Goal: Navigation & Orientation: Find specific page/section

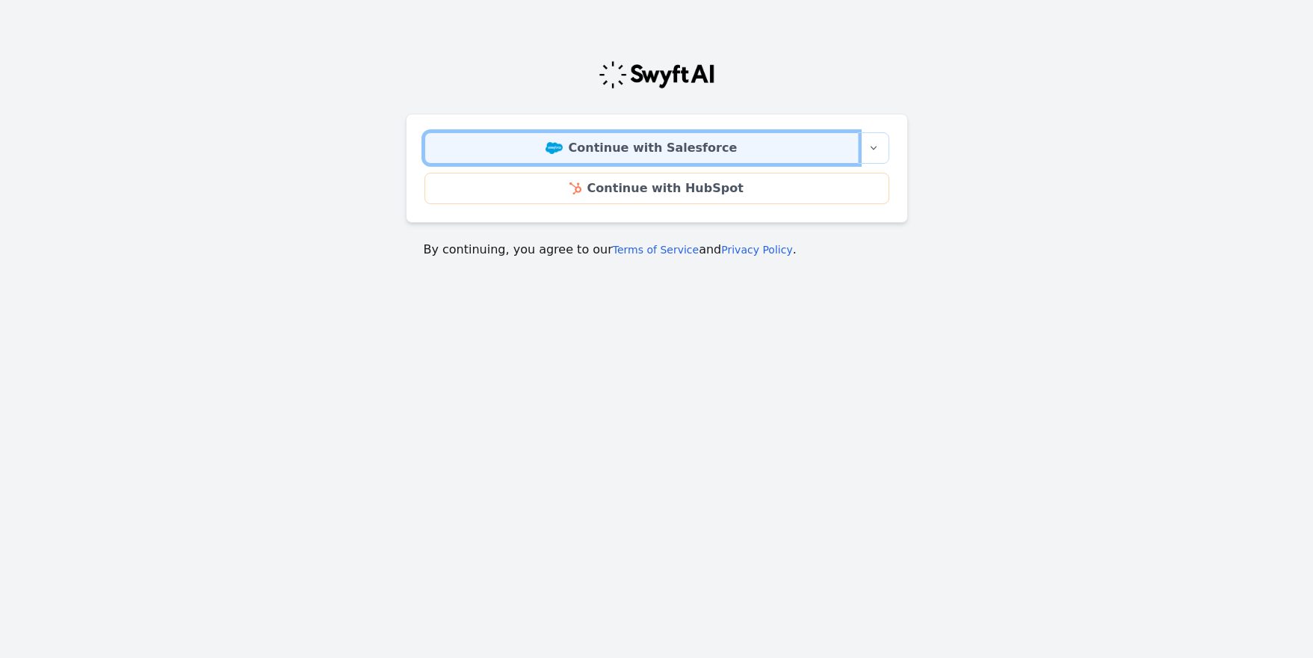
click at [685, 153] on link "Continue with Salesforce" at bounding box center [642, 147] width 434 height 31
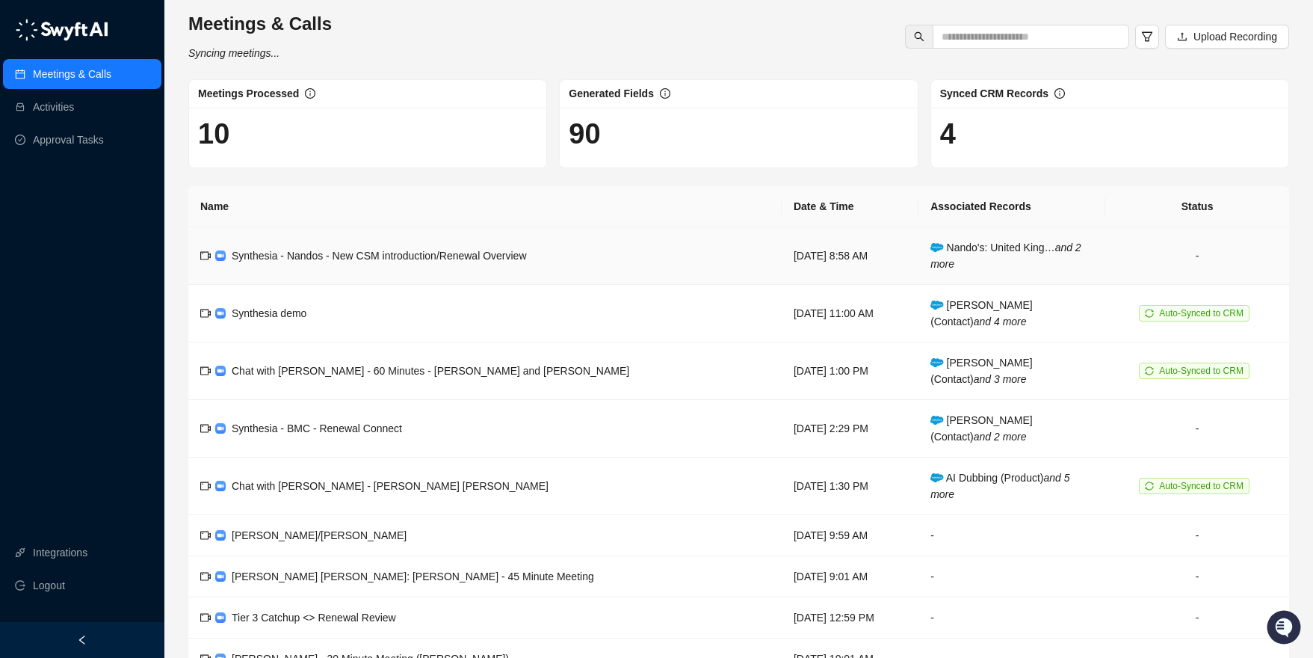
click at [549, 265] on td "Synthesia - Nandos - New CSM introduction/Renewal Overview" at bounding box center [485, 256] width 594 height 58
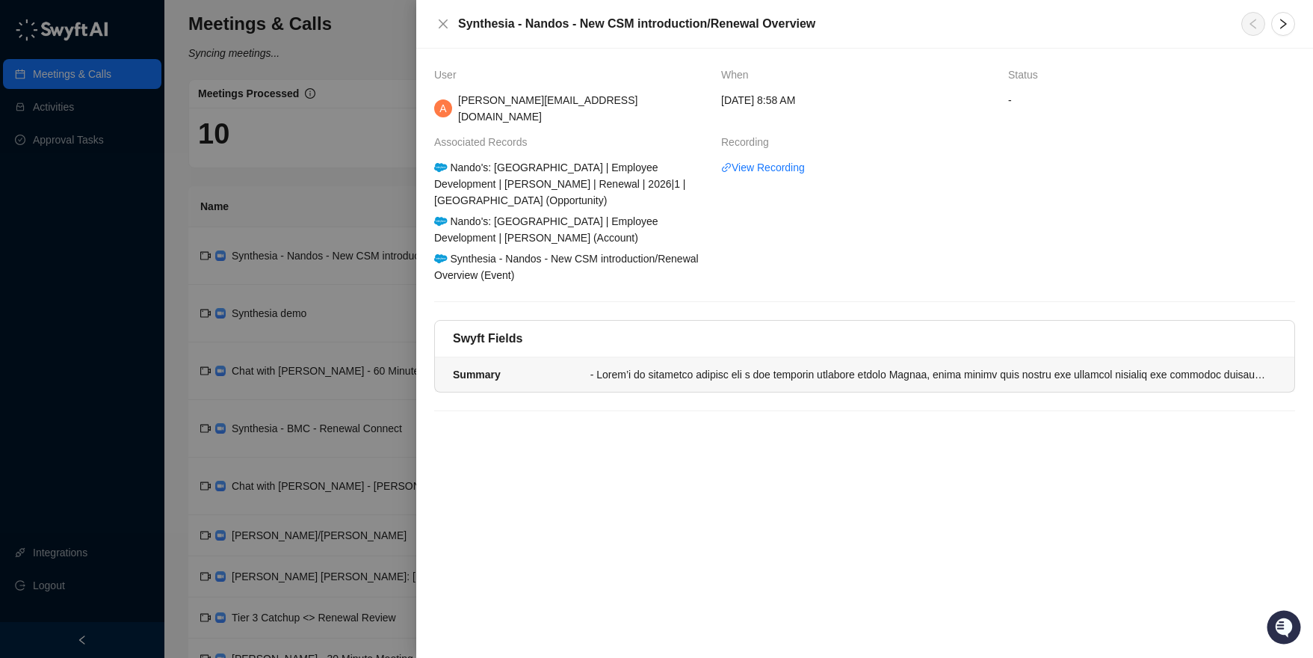
click at [854, 366] on div at bounding box center [929, 374] width 677 height 16
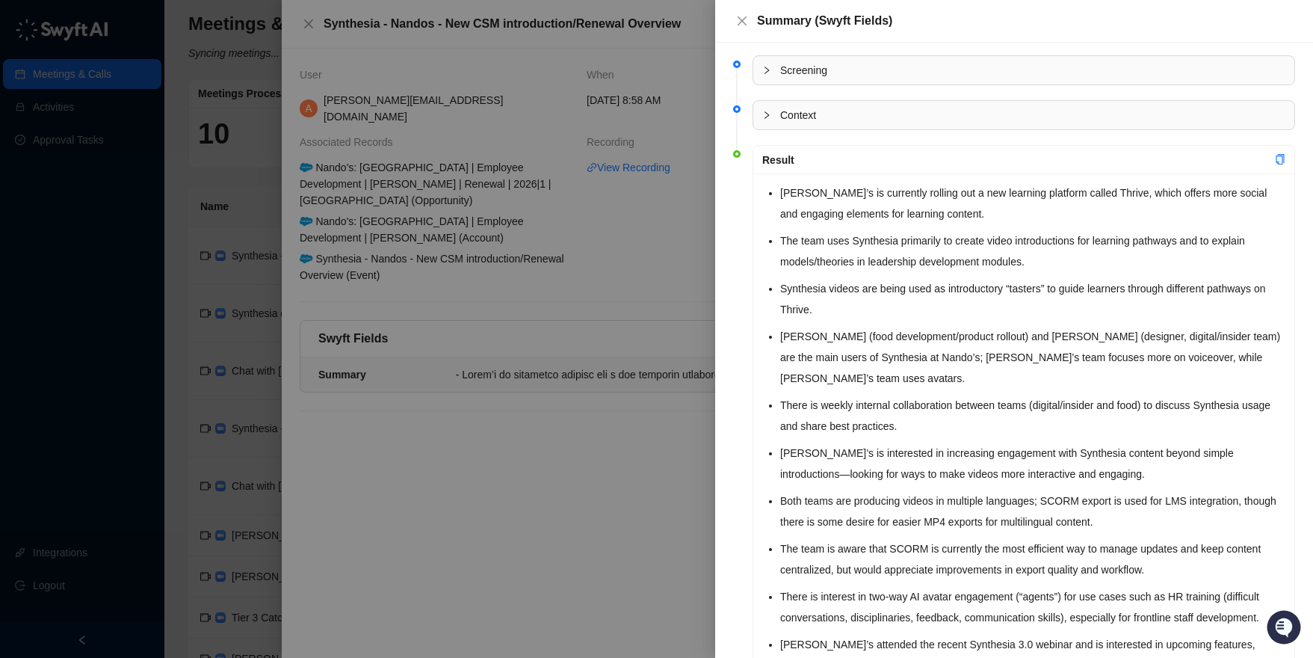
click at [812, 75] on span "Screening" at bounding box center [1032, 70] width 505 height 16
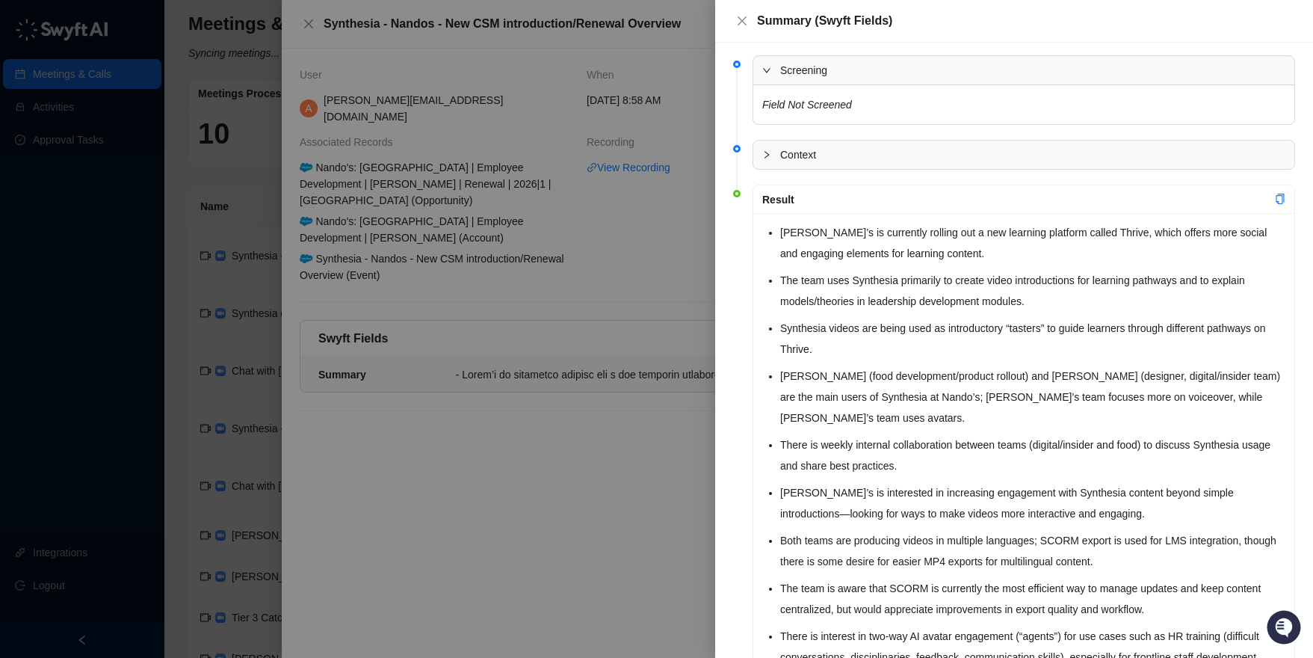
click at [804, 165] on div "Context" at bounding box center [1023, 155] width 541 height 28
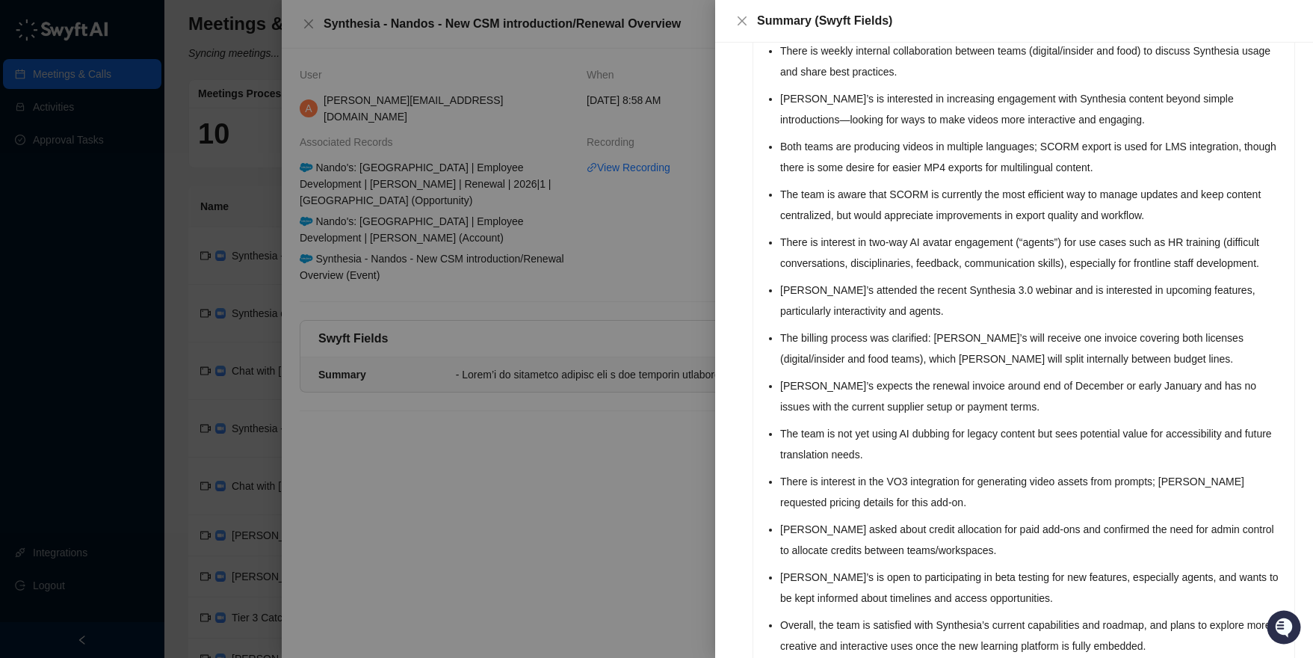
scroll to position [465, 0]
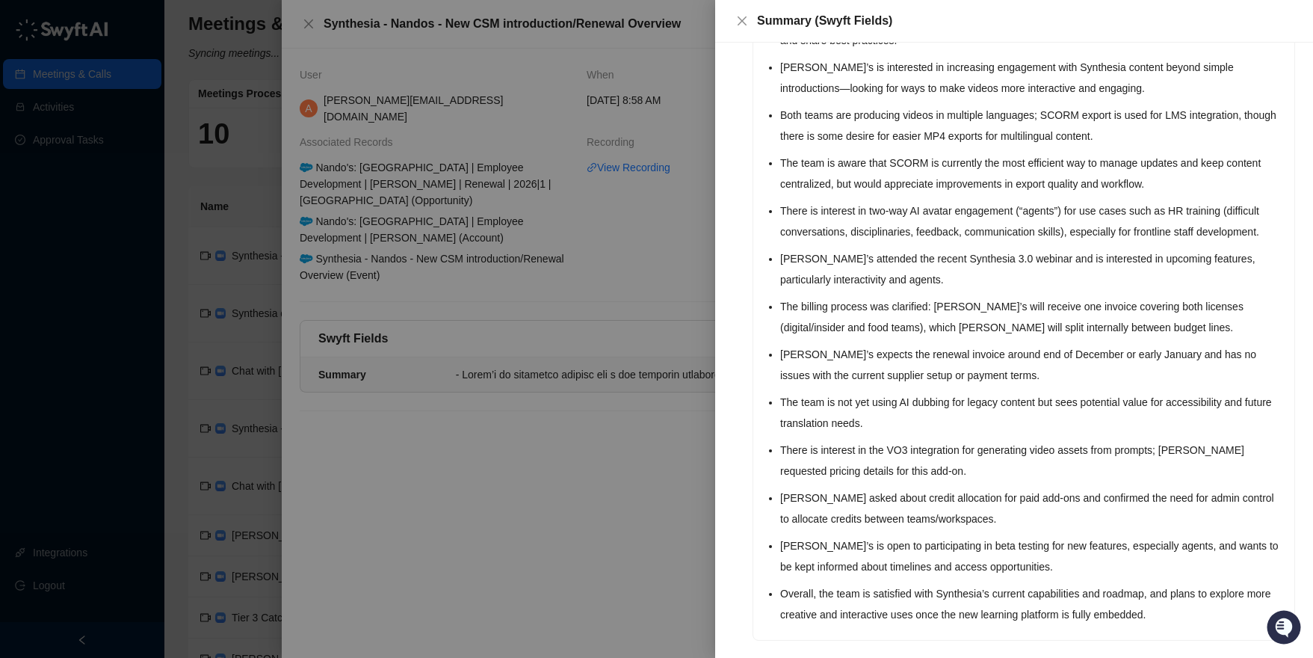
click at [614, 466] on div at bounding box center [656, 329] width 1313 height 658
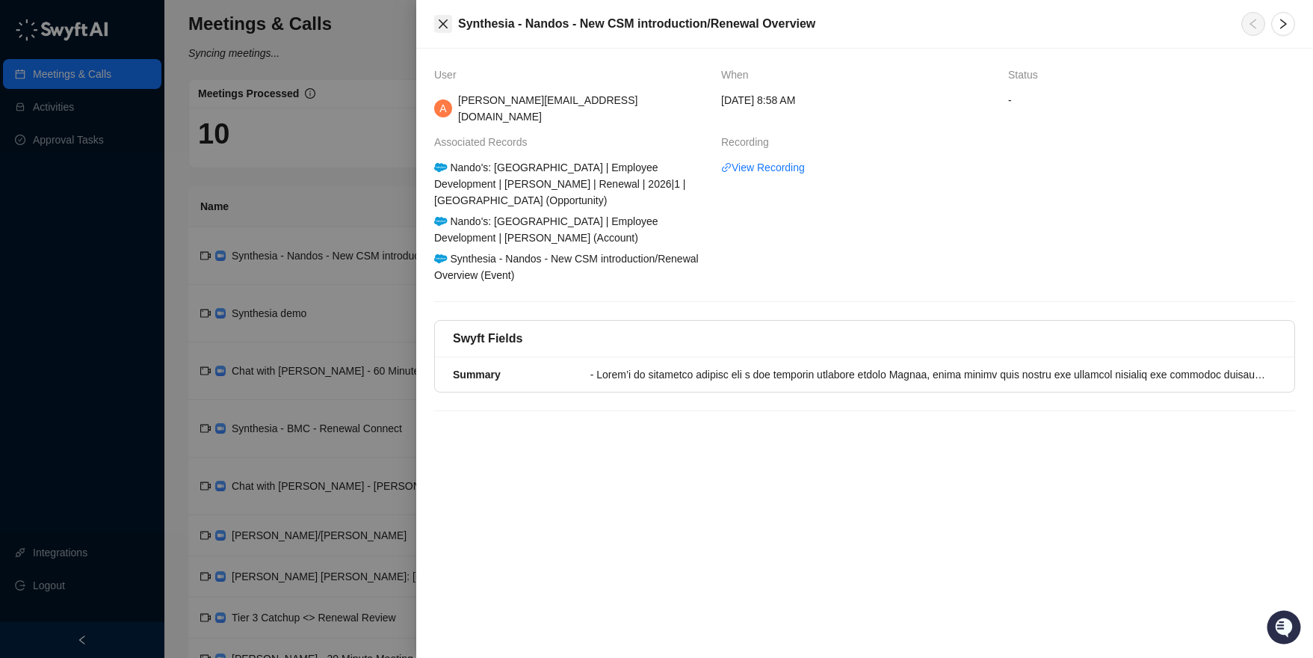
click at [443, 25] on icon "close" at bounding box center [443, 24] width 12 height 12
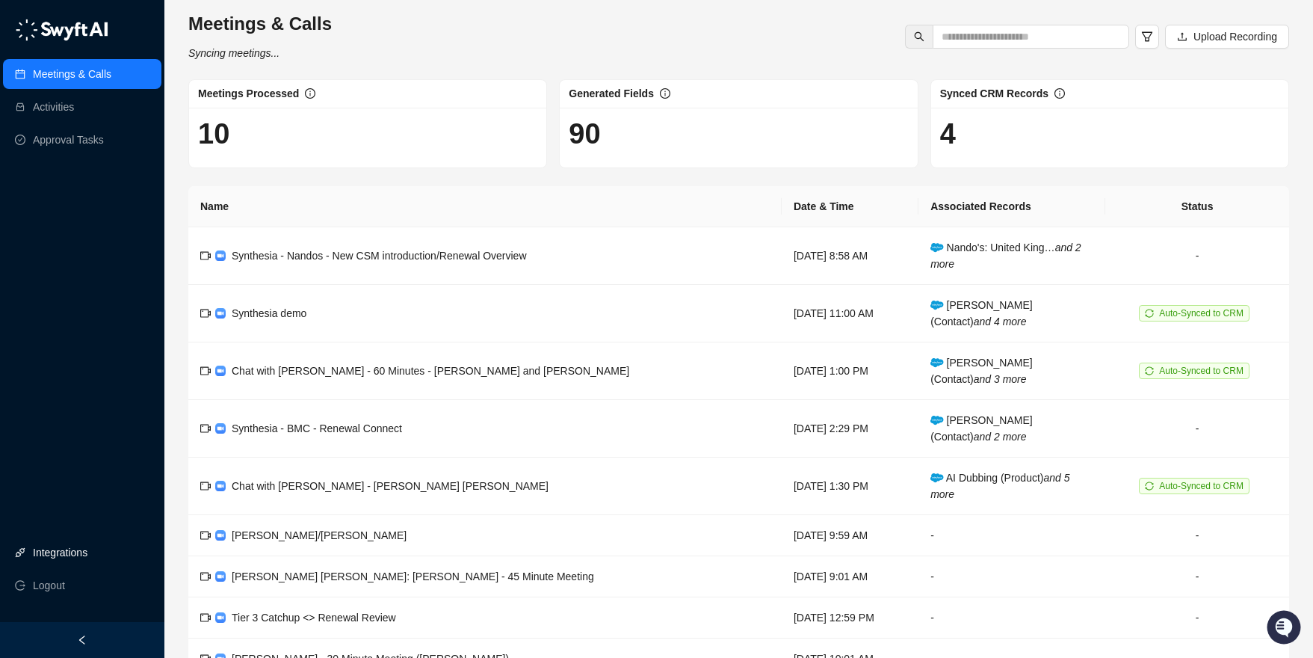
click at [87, 545] on link "Integrations" at bounding box center [60, 552] width 55 height 30
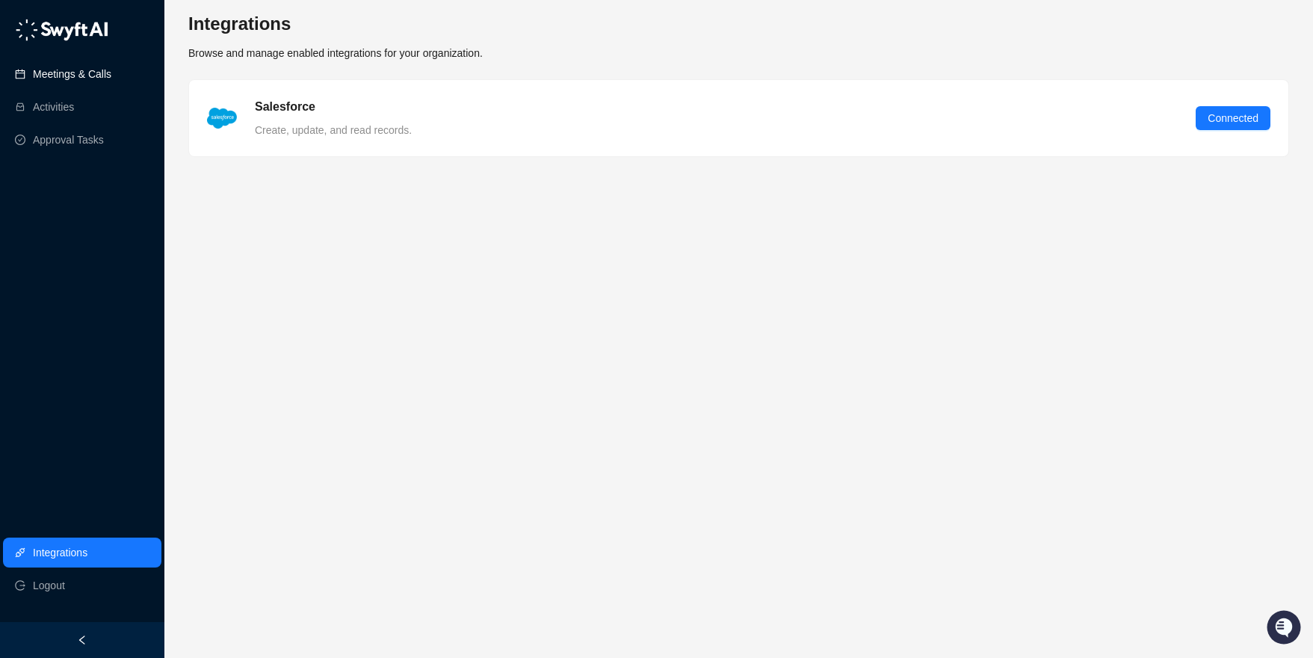
click at [111, 61] on link "Meetings & Calls" at bounding box center [72, 74] width 78 height 30
